Goal: Navigation & Orientation: Find specific page/section

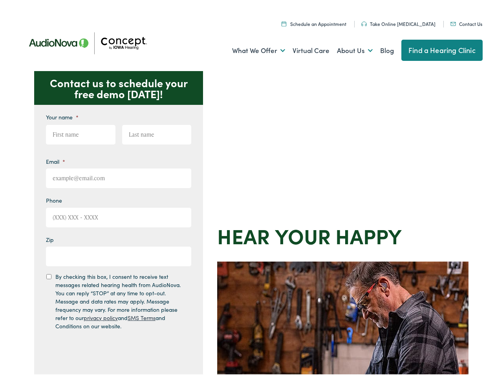
click at [248, 188] on div "Contact us to schedule your free demo [DATE]! Give us a call [PHONE_NUMBER] Ema…" at bounding box center [251, 342] width 502 height 546
click at [251, 48] on link "What We Offer" at bounding box center [258, 48] width 53 height 29
click at [346, 48] on link "About Us" at bounding box center [355, 48] width 36 height 29
